Goal: Task Accomplishment & Management: Manage account settings

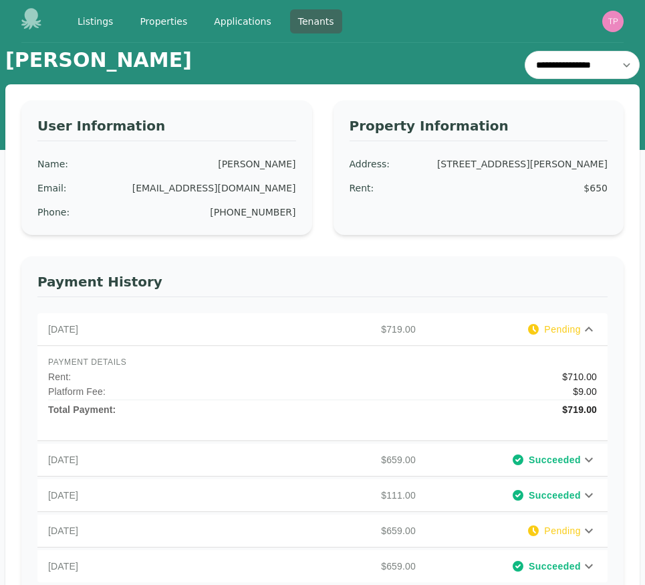
select select "*"
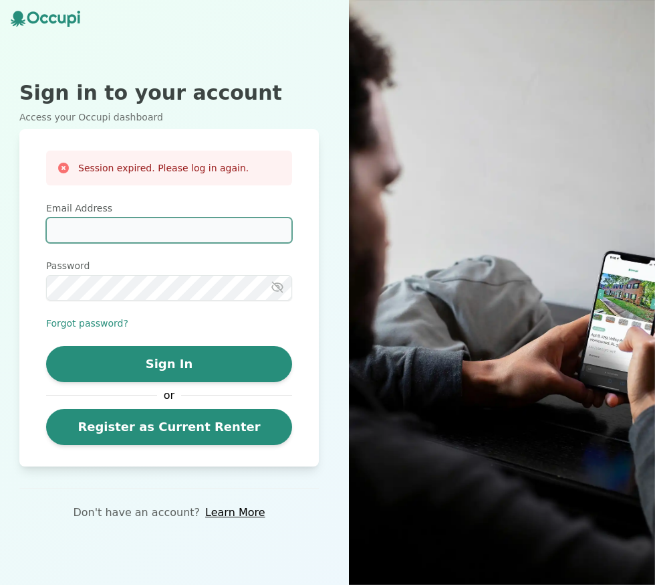
click at [171, 235] on input "Email Address" at bounding box center [169, 229] width 246 height 25
type input "**********"
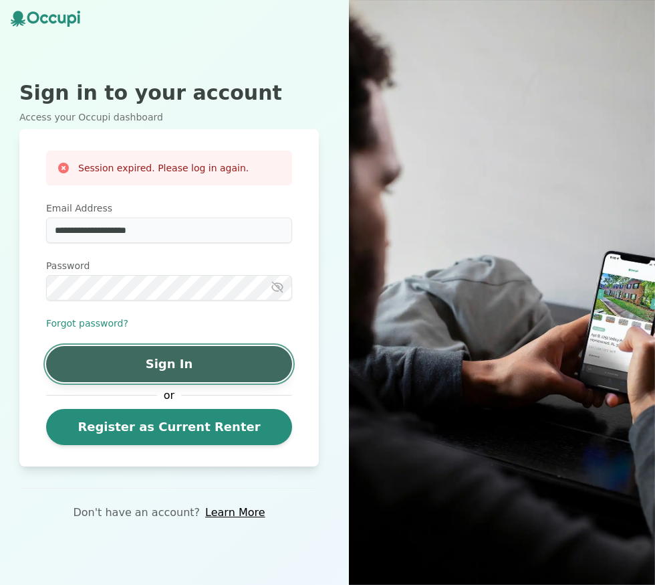
click at [171, 373] on button "Sign In" at bounding box center [169, 364] width 246 height 36
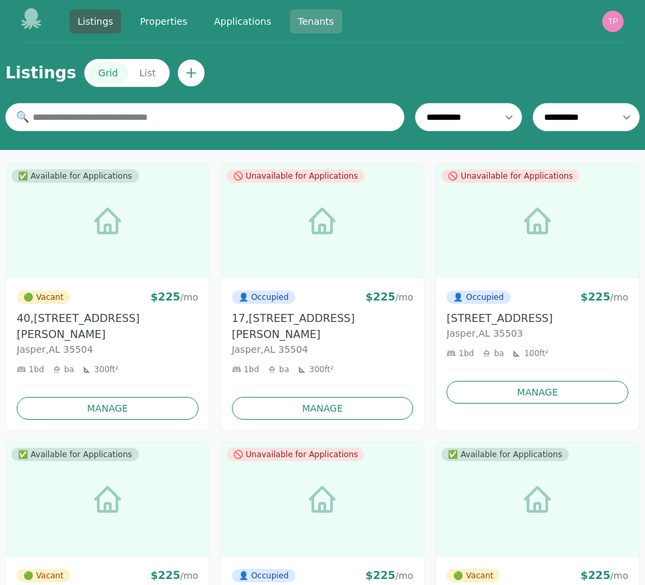
click at [330, 25] on link "Tenants" at bounding box center [316, 21] width 52 height 24
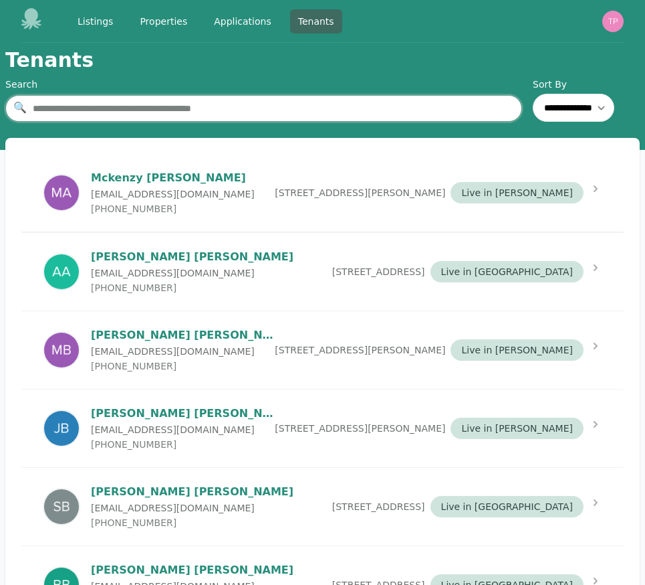
click at [318, 114] on input "text" at bounding box center [263, 108] width 517 height 27
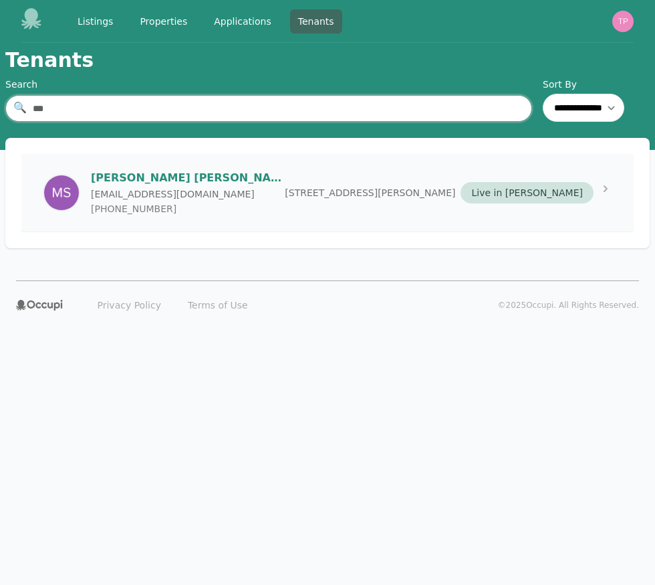
type input "***"
click at [302, 193] on div "[PERSON_NAME] [EMAIL_ADDRESS][DOMAIN_NAME] [PHONE_NUMBER] [STREET_ADDRESS][PERS…" at bounding box center [327, 193] width 613 height 78
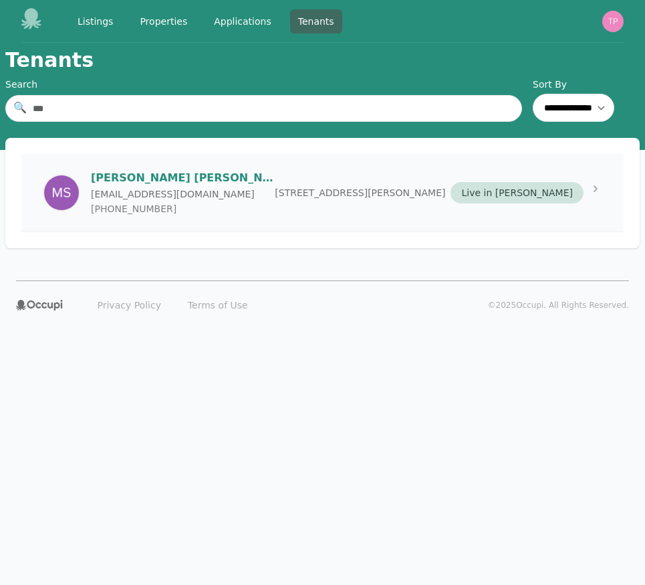
select select "*"
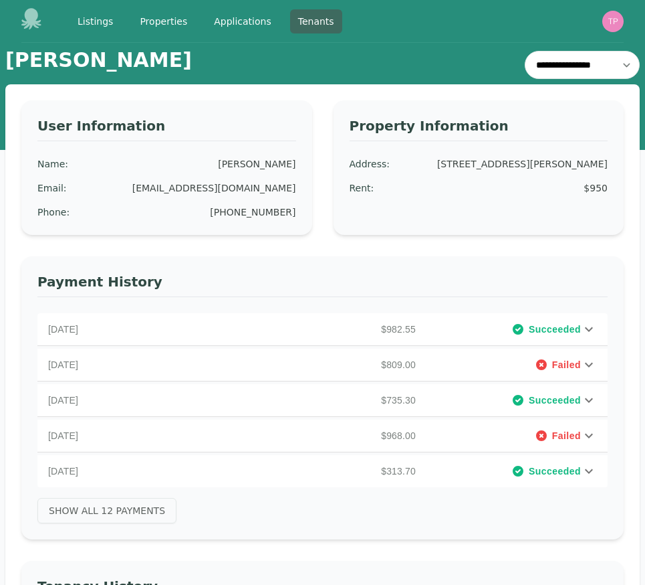
click at [587, 330] on icon at bounding box center [589, 329] width 16 height 16
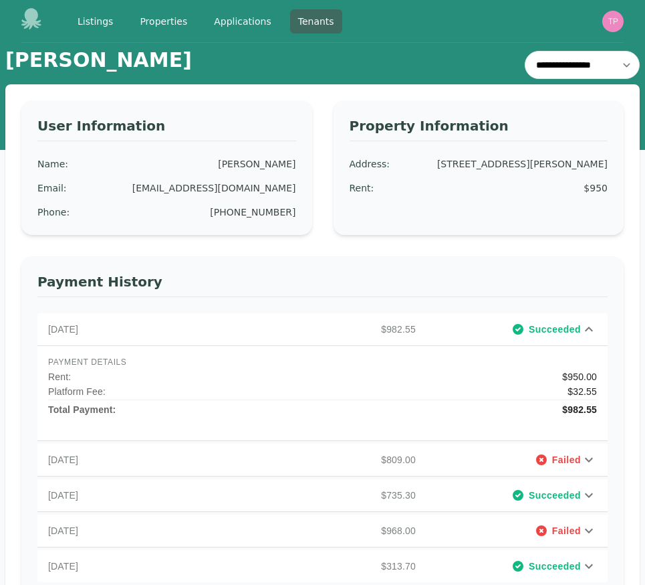
click at [587, 330] on icon at bounding box center [589, 328] width 8 height 5
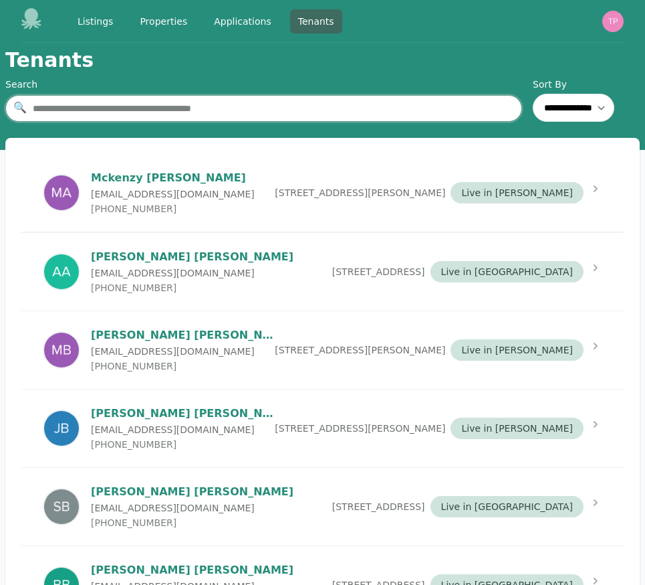
click at [154, 103] on input "text" at bounding box center [263, 108] width 517 height 27
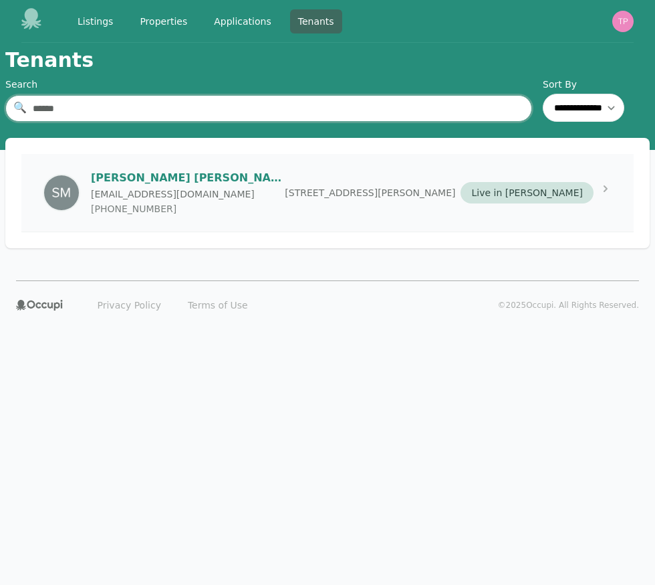
type input "******"
click at [157, 208] on p "[PHONE_NUMBER]" at bounding box center [188, 208] width 194 height 13
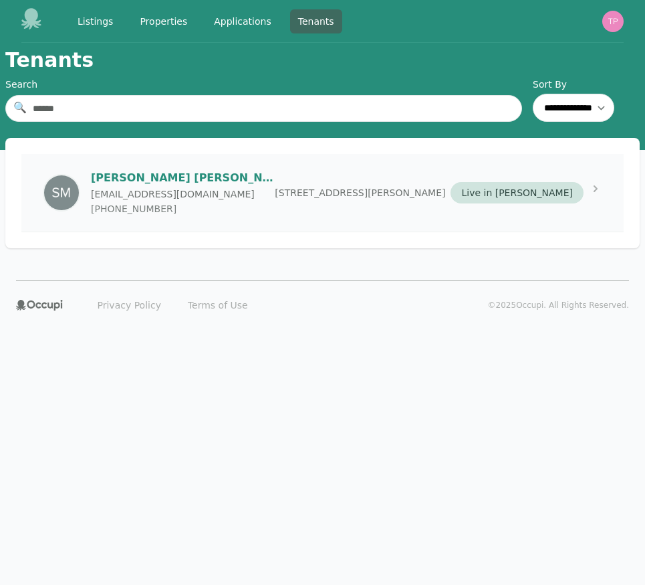
select select "*"
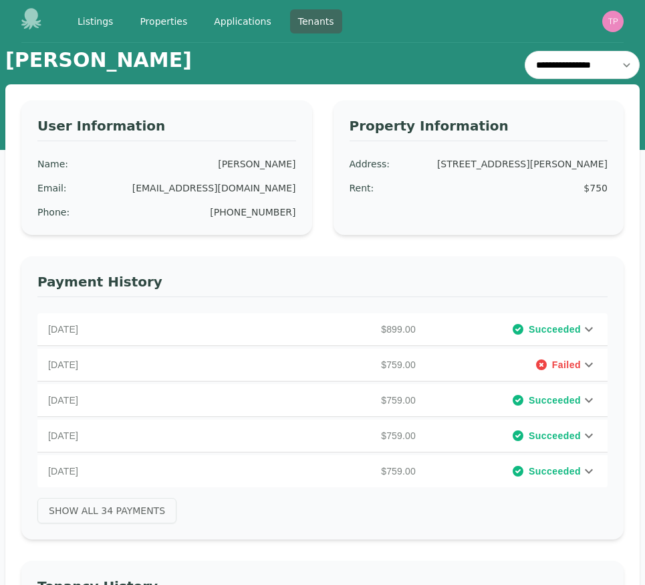
click at [591, 324] on icon at bounding box center [589, 329] width 16 height 16
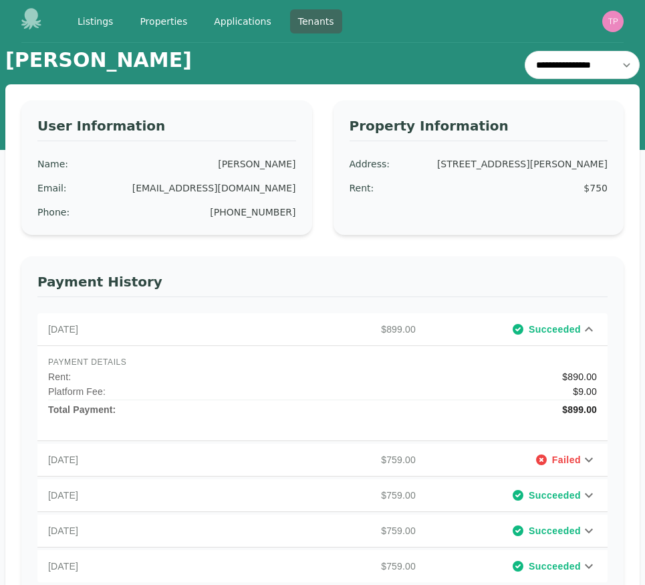
click at [591, 326] on icon at bounding box center [589, 329] width 16 height 16
